Goal: Task Accomplishment & Management: Complete application form

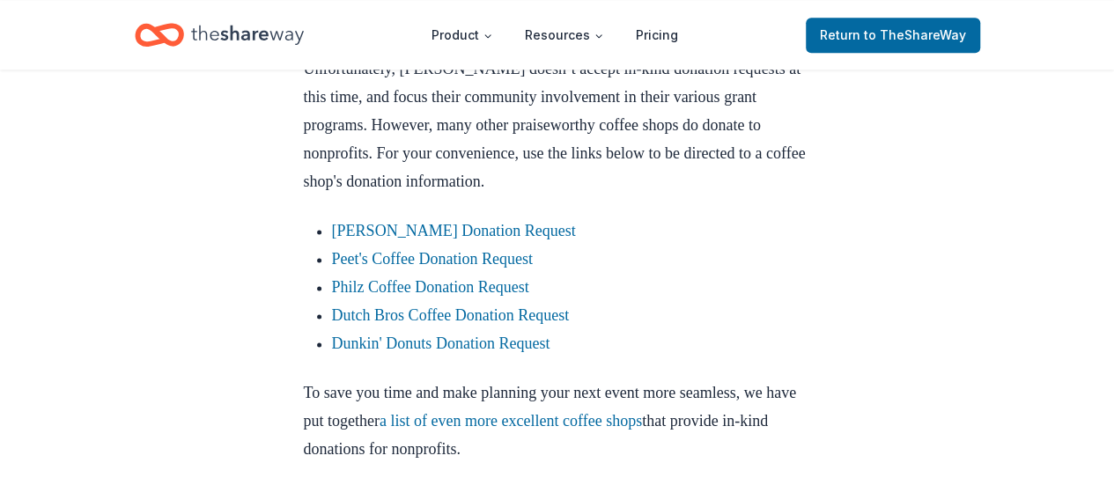
scroll to position [1021, 0]
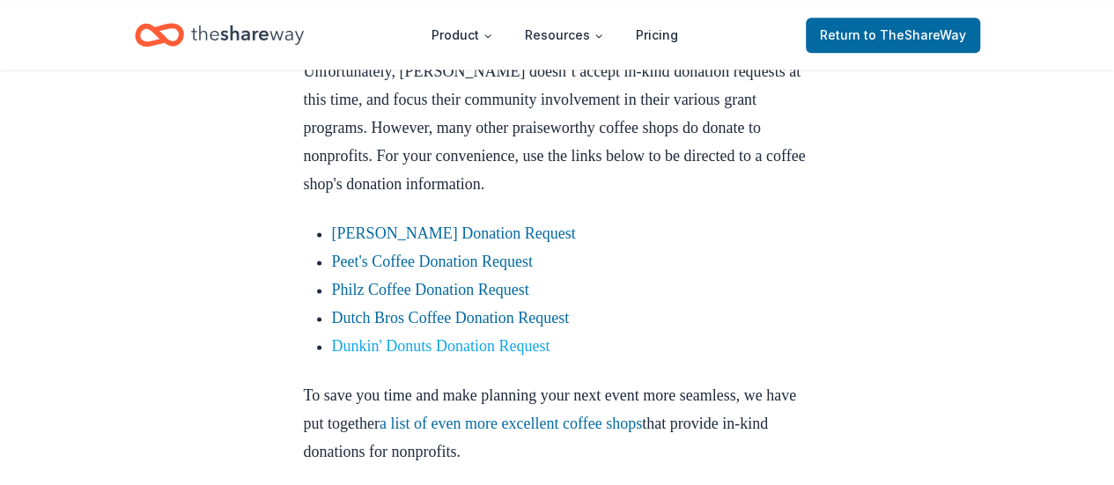
click at [477, 355] on link "Dunkin' Donuts Donation Request" at bounding box center [441, 346] width 218 height 18
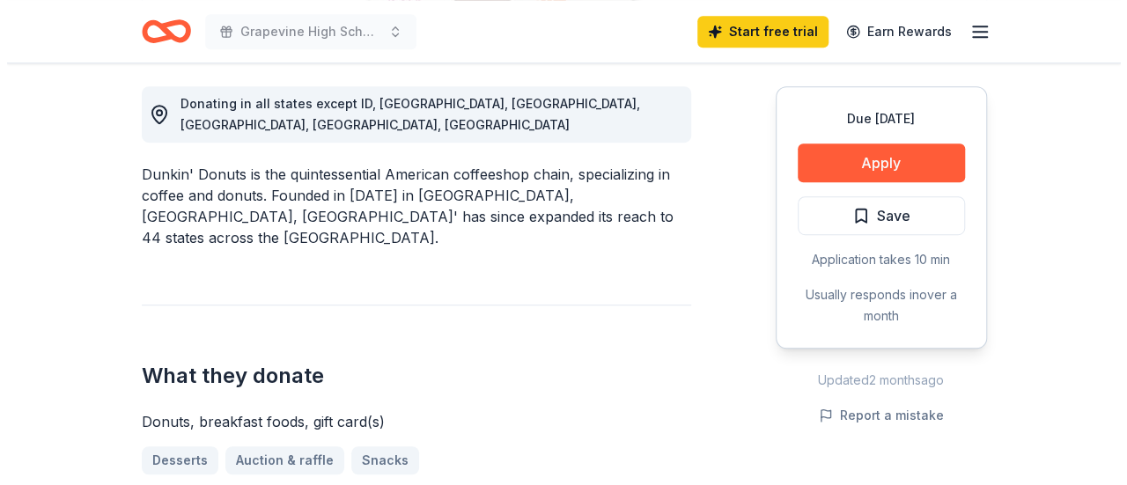
scroll to position [493, 0]
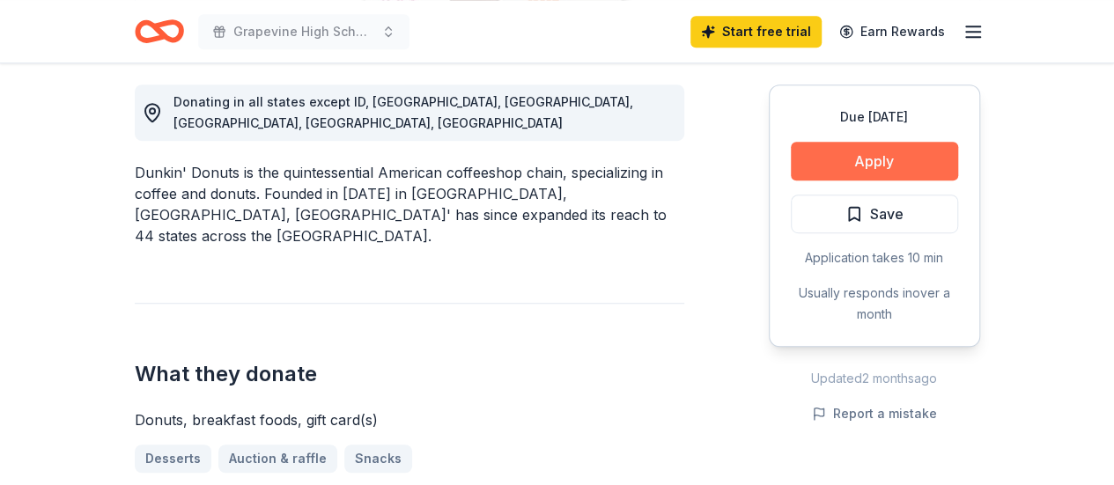
click at [883, 166] on button "Apply" at bounding box center [874, 161] width 167 height 39
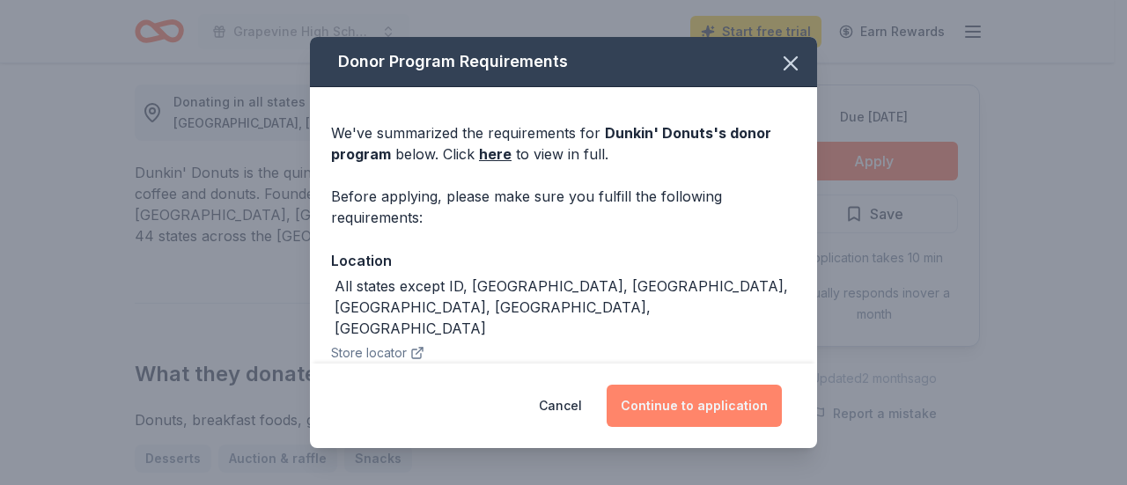
click at [731, 402] on button "Continue to application" at bounding box center [694, 406] width 175 height 42
